Goal: Information Seeking & Learning: Learn about a topic

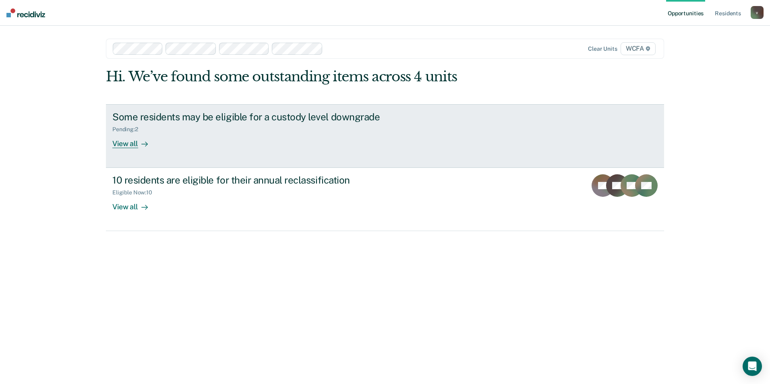
click at [141, 163] on link "Some residents may be eligible for a custody level downgrade Pending : 2 View a…" at bounding box center [385, 136] width 558 height 64
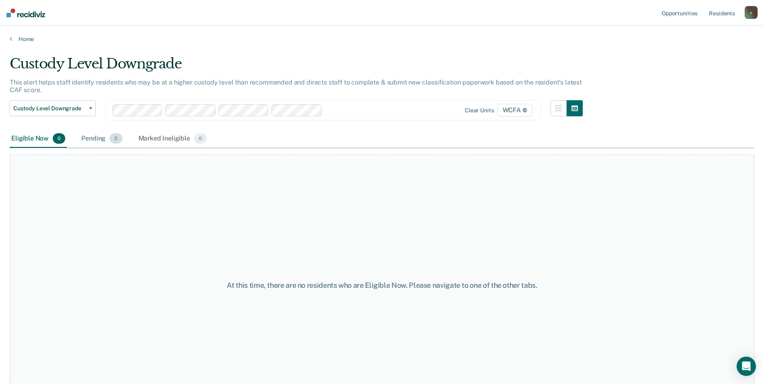
click at [99, 141] on div "Pending 2" at bounding box center [102, 139] width 44 height 18
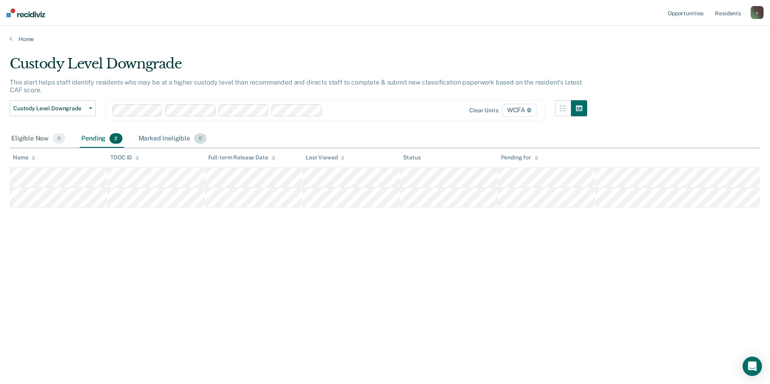
click at [154, 141] on div "Marked Ineligible 0" at bounding box center [173, 139] width 72 height 18
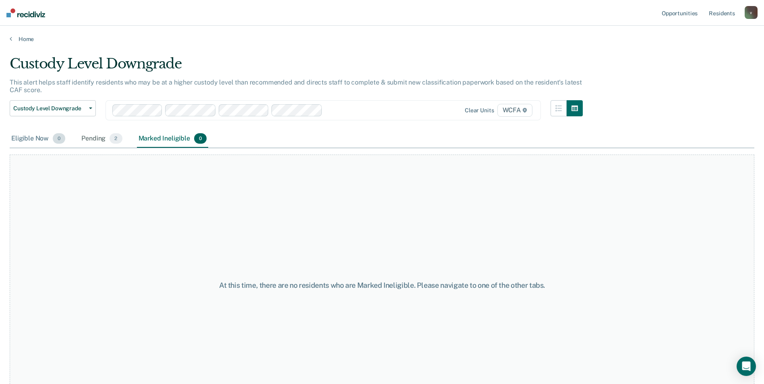
click at [35, 141] on div "Eligible Now 0" at bounding box center [38, 139] width 57 height 18
click at [18, 41] on link "Home" at bounding box center [382, 38] width 745 height 7
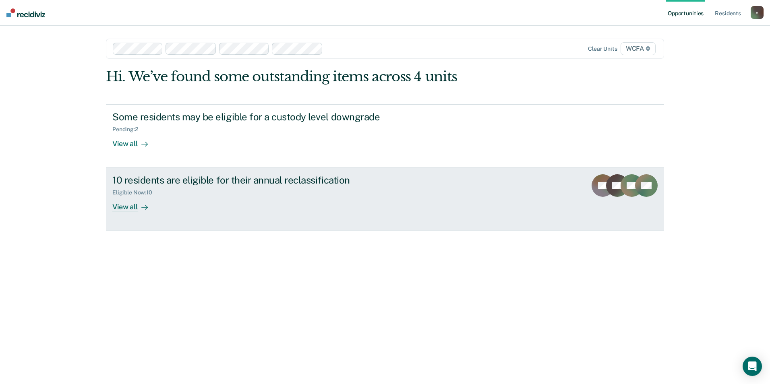
click at [116, 199] on div "View all" at bounding box center [134, 204] width 45 height 16
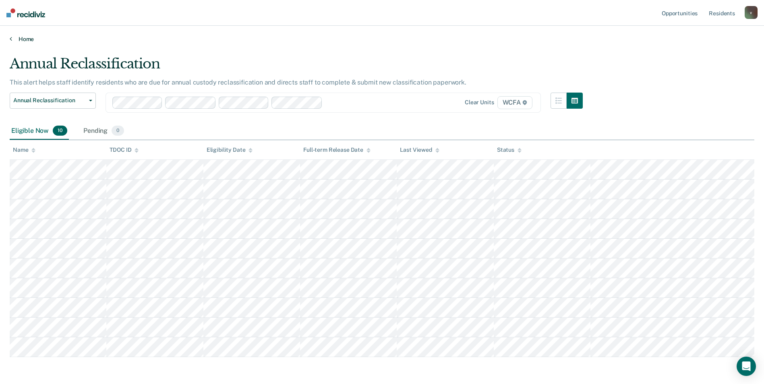
click at [27, 38] on link "Home" at bounding box center [382, 38] width 745 height 7
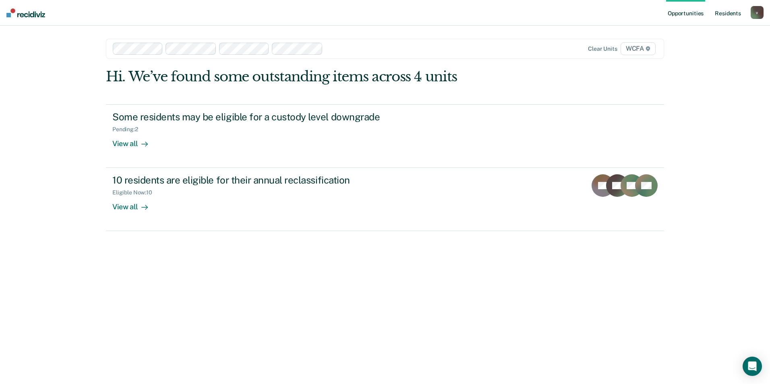
click at [732, 18] on link "Resident s" at bounding box center [727, 13] width 29 height 26
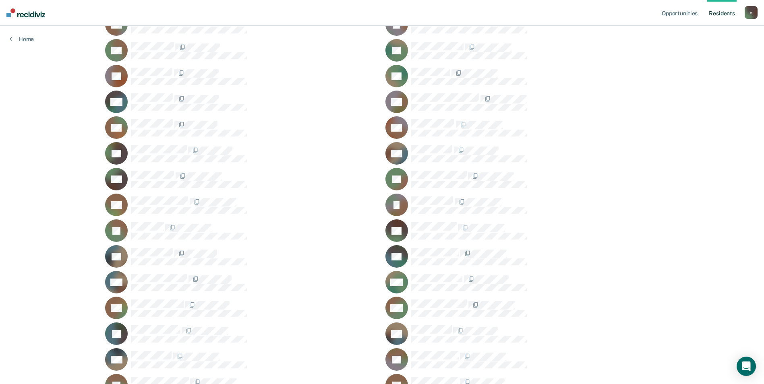
scroll to position [524, 0]
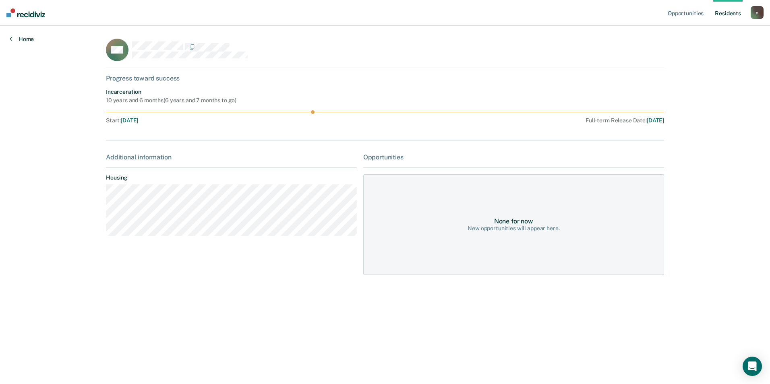
click at [30, 42] on link "Home" at bounding box center [22, 38] width 24 height 7
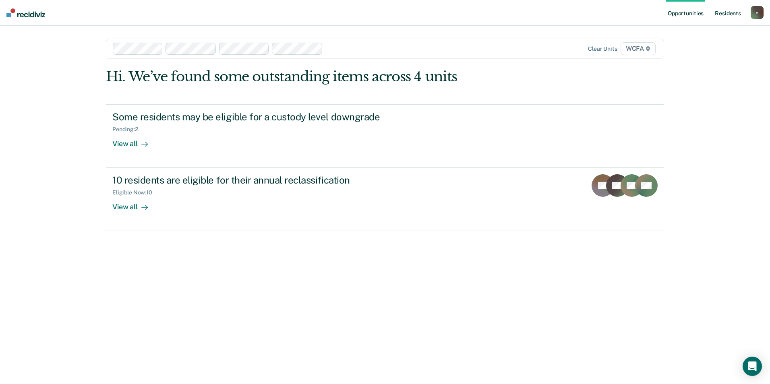
click at [731, 11] on link "Resident s" at bounding box center [727, 13] width 29 height 26
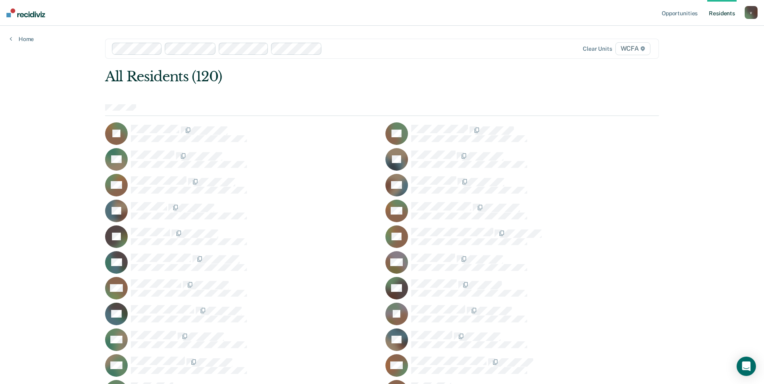
click at [748, 13] on div "v" at bounding box center [751, 12] width 13 height 13
click at [681, 15] on link "Opportunities" at bounding box center [679, 13] width 39 height 26
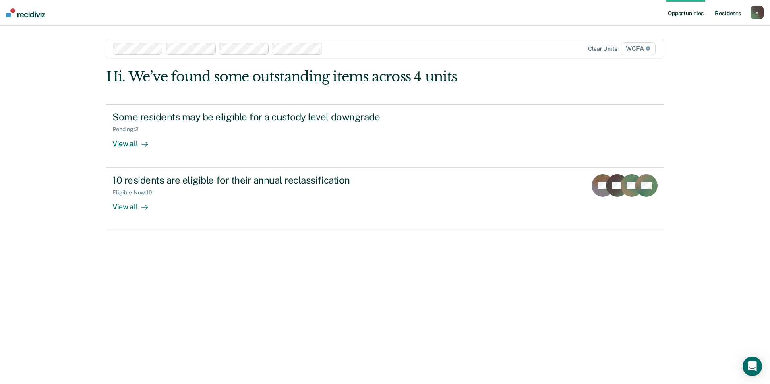
click at [718, 11] on link "Resident s" at bounding box center [727, 13] width 29 height 26
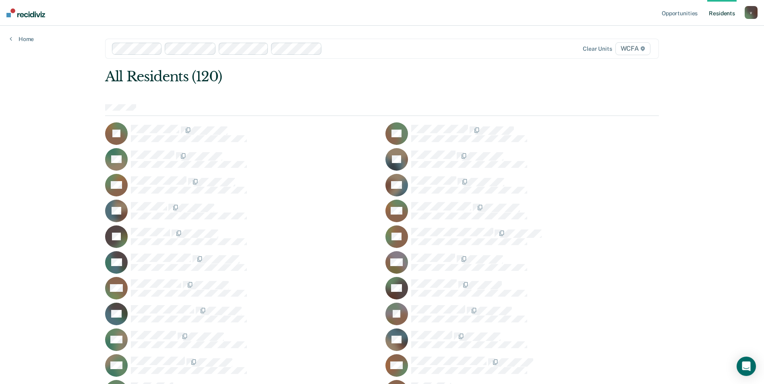
click at [397, 178] on rect at bounding box center [396, 185] width 23 height 23
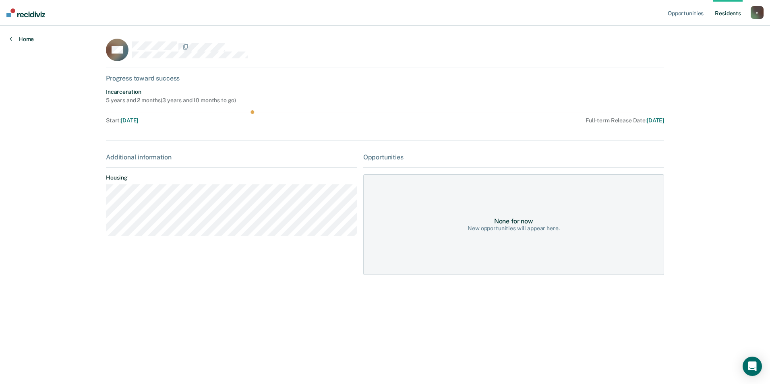
click at [25, 38] on link "Home" at bounding box center [22, 38] width 24 height 7
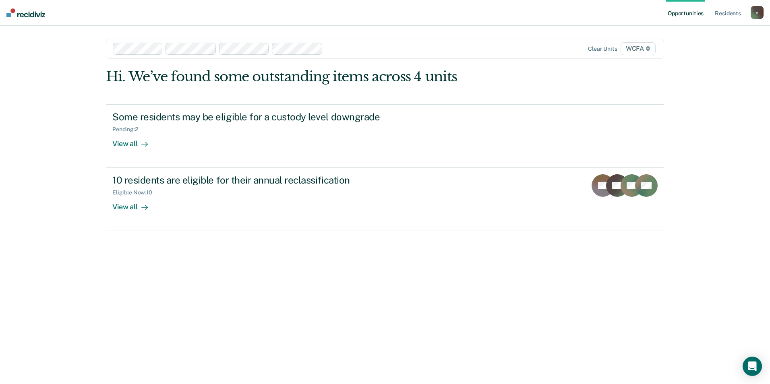
click at [361, 44] on div at bounding box center [409, 48] width 167 height 9
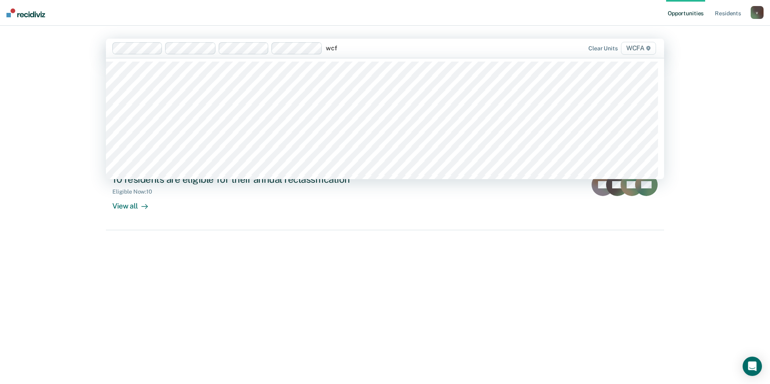
type input "wcfa"
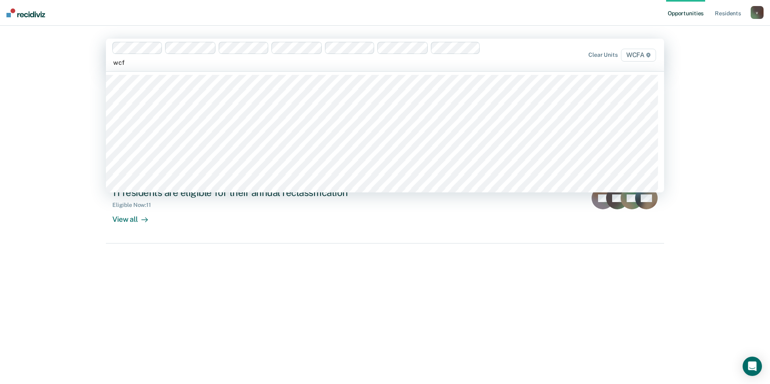
type input "wcfa"
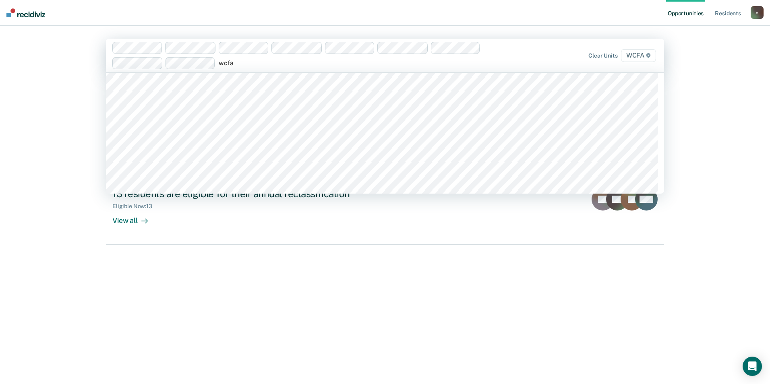
scroll to position [625, 0]
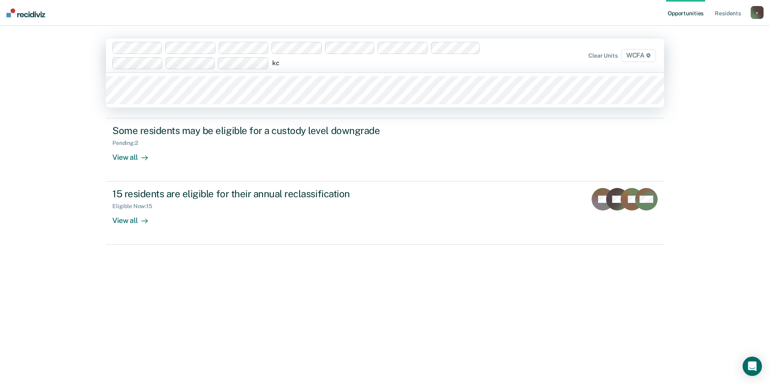
type input "k"
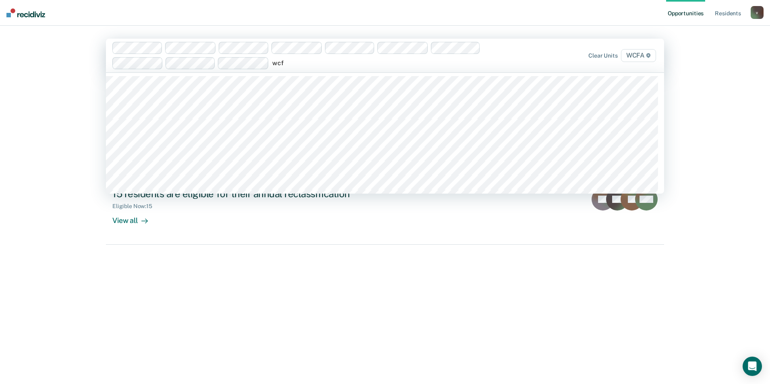
type input "wcfa"
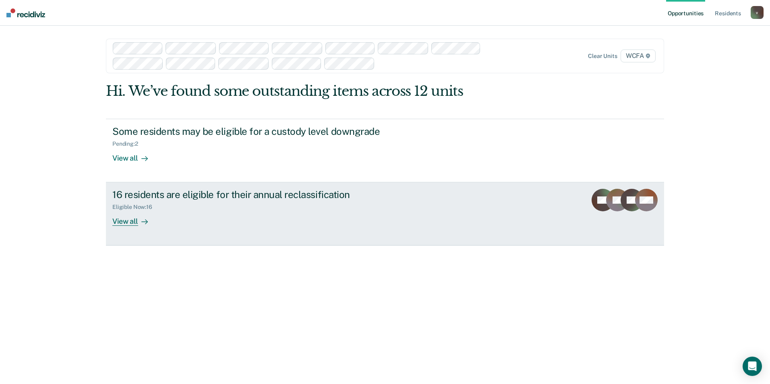
click at [145, 228] on link "16 residents are eligible for their annual reclassification Eligible Now : 16 V…" at bounding box center [385, 213] width 558 height 63
